Goal: Task Accomplishment & Management: Use online tool/utility

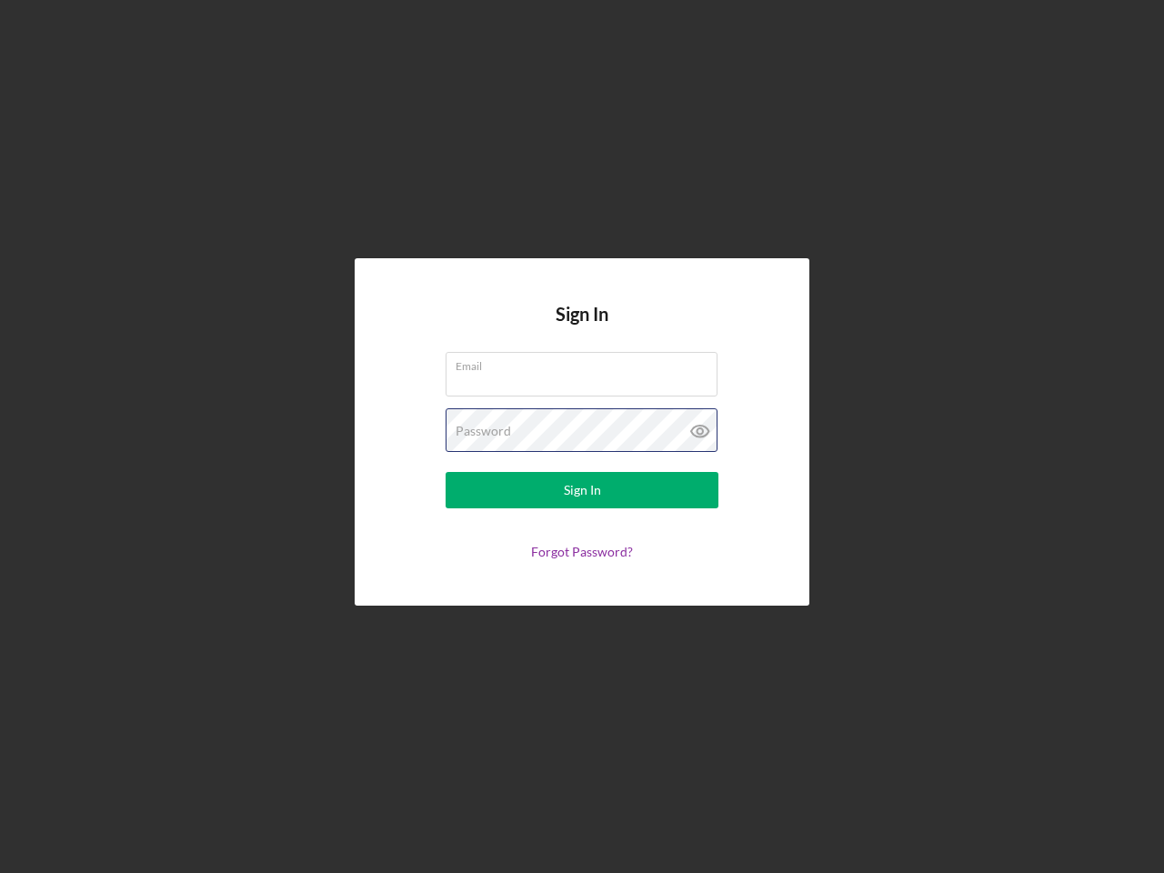
click at [582, 437] on div "Password" at bounding box center [582, 430] width 273 height 45
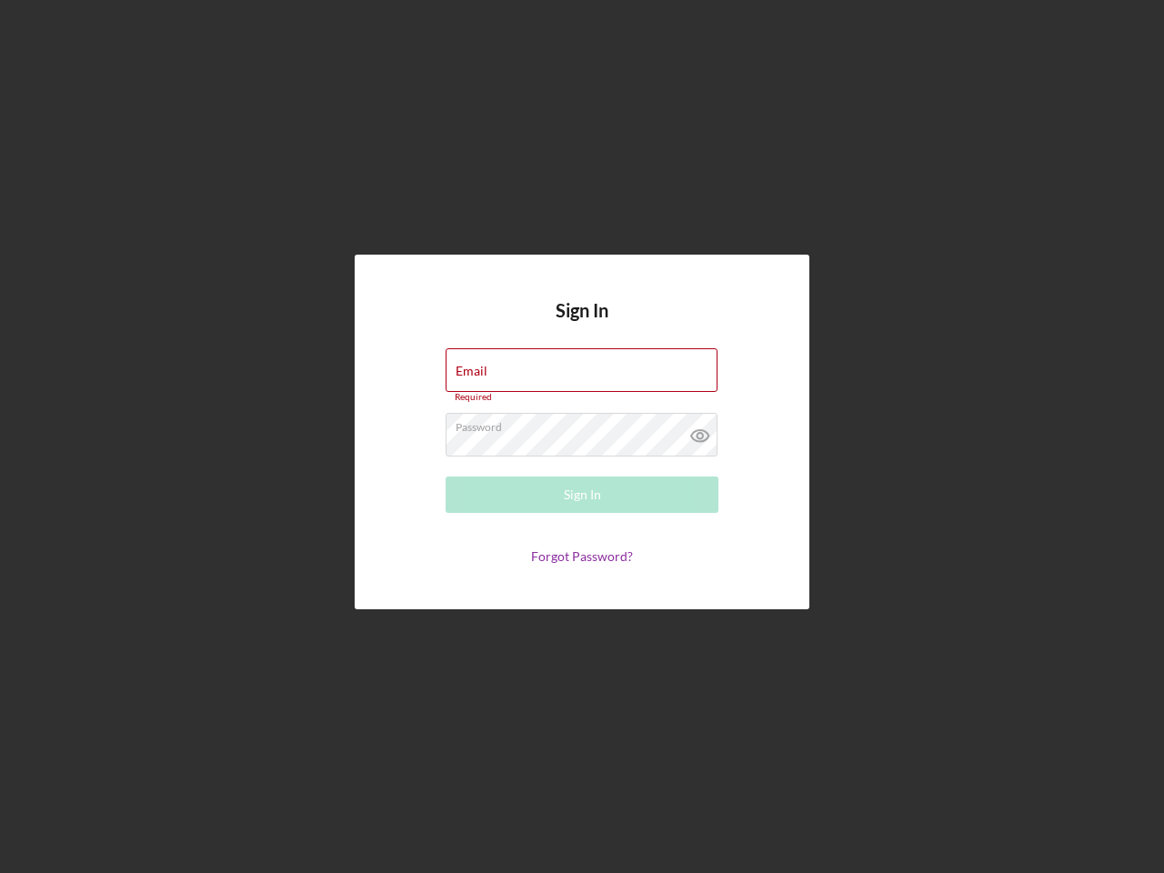
click at [700, 431] on icon at bounding box center [700, 435] width 45 height 45
